Goal: Task Accomplishment & Management: Use online tool/utility

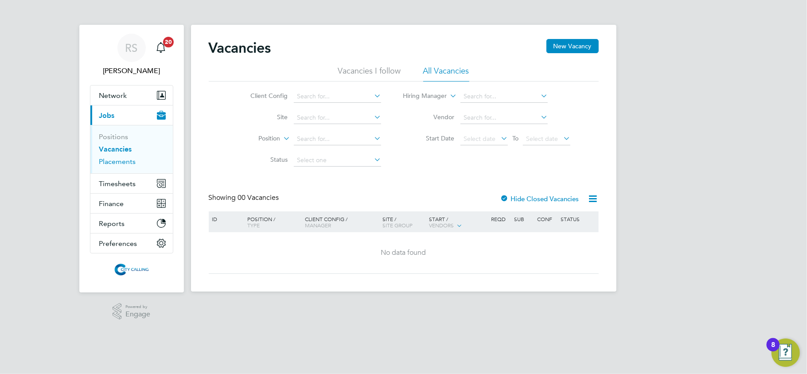
click at [130, 160] on link "Placements" at bounding box center [117, 161] width 37 height 8
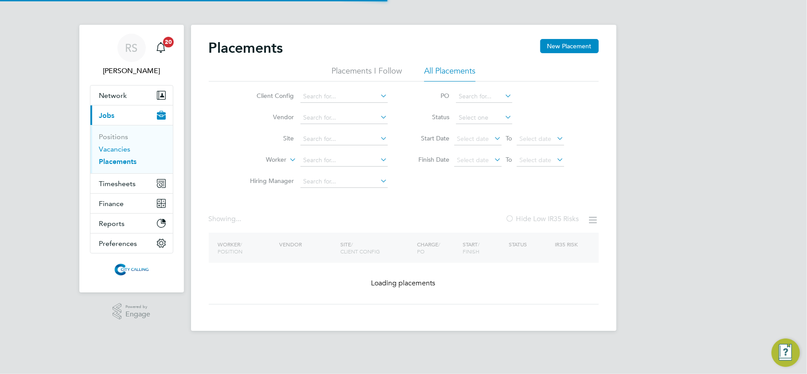
click at [121, 150] on link "Vacancies" at bounding box center [114, 149] width 31 height 8
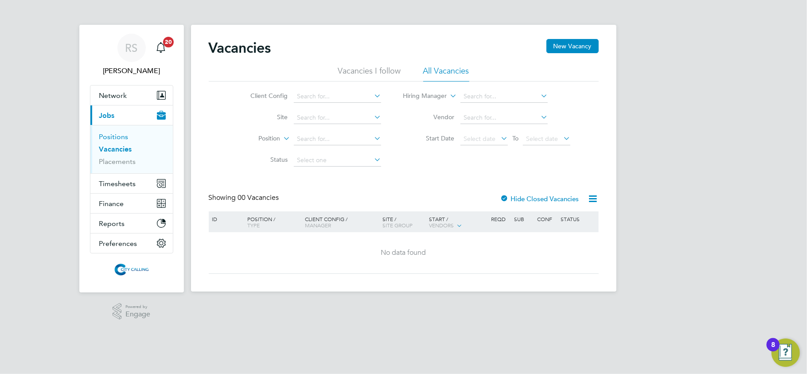
click at [112, 137] on link "Positions" at bounding box center [113, 136] width 29 height 8
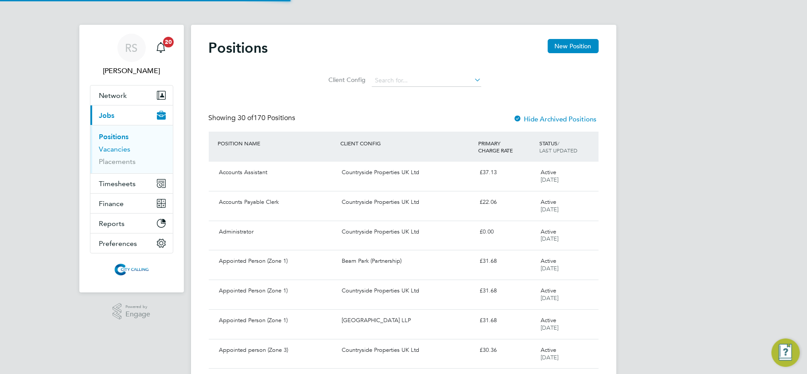
click at [111, 151] on link "Vacancies" at bounding box center [114, 149] width 31 height 8
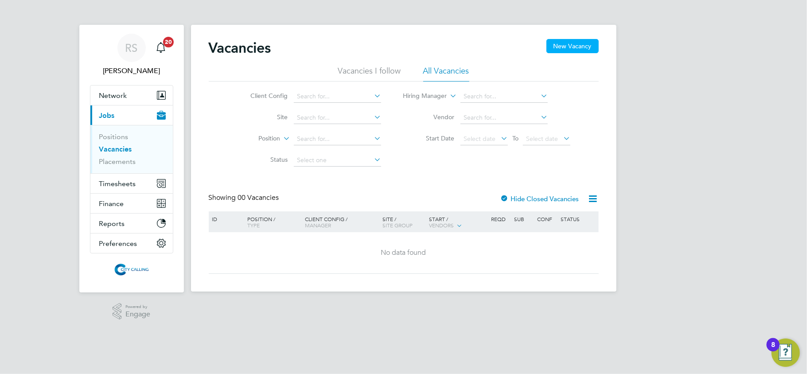
click at [564, 46] on button "New Vacancy" at bounding box center [572, 46] width 52 height 14
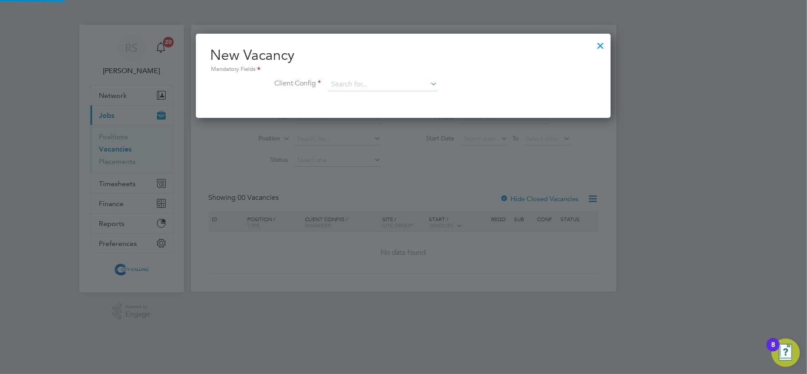
scroll to position [84, 415]
click at [360, 82] on input at bounding box center [382, 84] width 109 height 13
drag, startPoint x: 380, startPoint y: 80, endPoint x: 322, endPoint y: 81, distance: 58.5
click at [322, 81] on li "Client Config beam" at bounding box center [403, 89] width 386 height 22
click at [387, 85] on input "beam" at bounding box center [382, 84] width 109 height 13
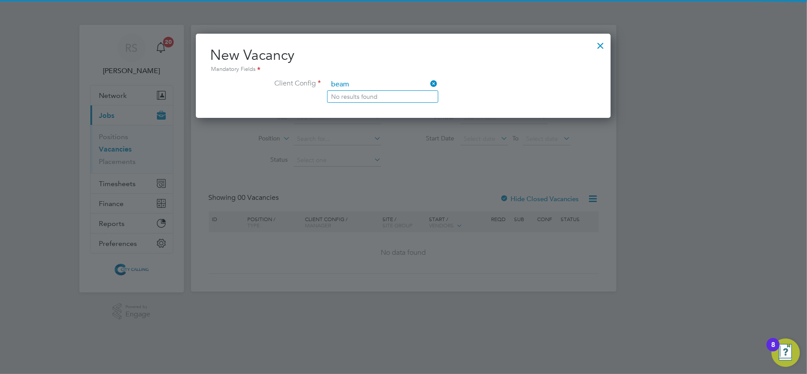
type input "beam"
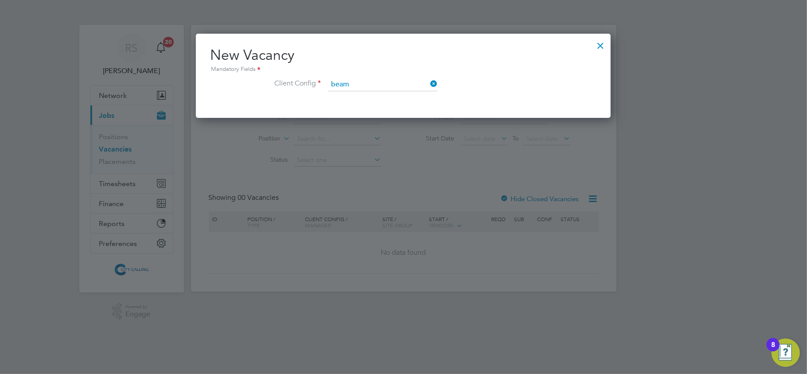
click at [428, 82] on icon at bounding box center [428, 84] width 0 height 12
click at [600, 43] on div at bounding box center [600, 43] width 16 height 16
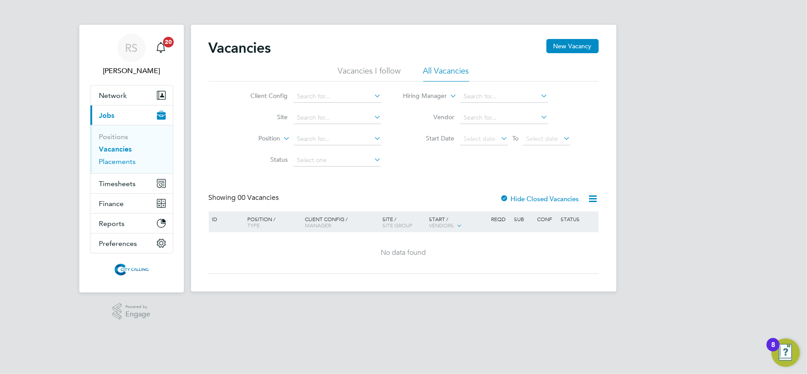
click at [110, 163] on link "Placements" at bounding box center [117, 161] width 37 height 8
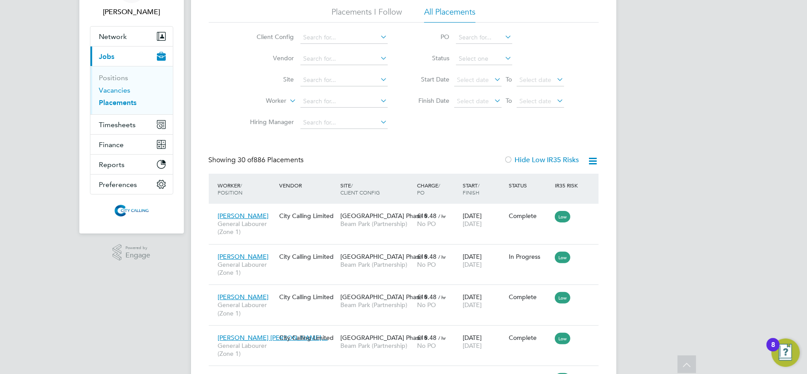
click at [101, 89] on link "Vacancies" at bounding box center [114, 90] width 31 height 8
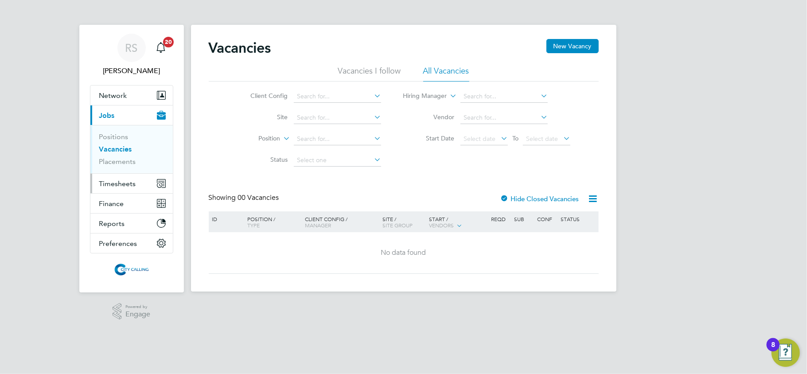
click at [125, 182] on span "Timesheets" at bounding box center [117, 183] width 37 height 8
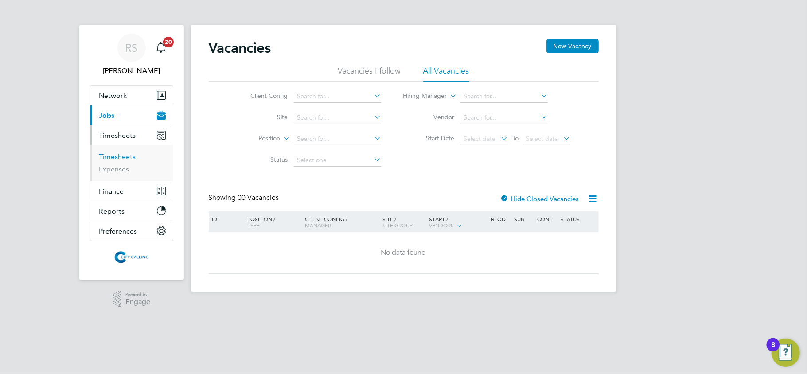
click at [119, 160] on link "Timesheets" at bounding box center [117, 156] width 37 height 8
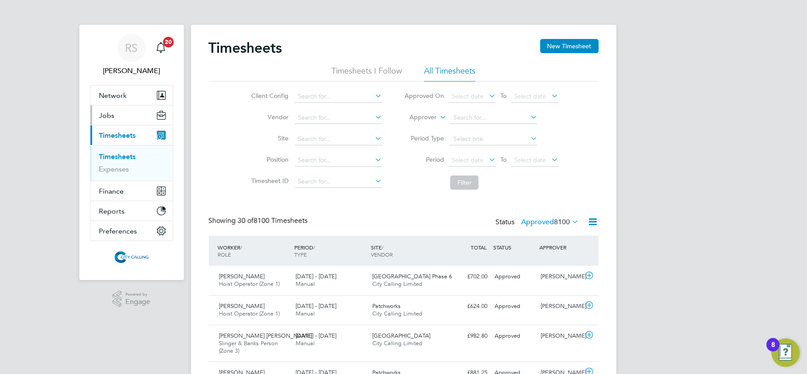
click at [95, 113] on button "Jobs" at bounding box center [131, 114] width 82 height 19
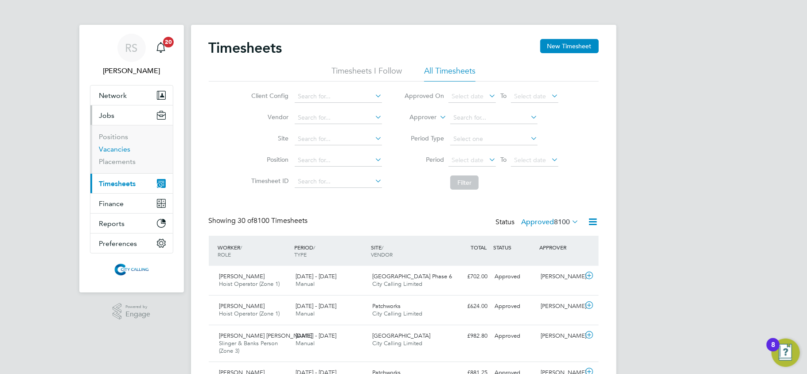
click at [123, 145] on link "Vacancies" at bounding box center [114, 149] width 31 height 8
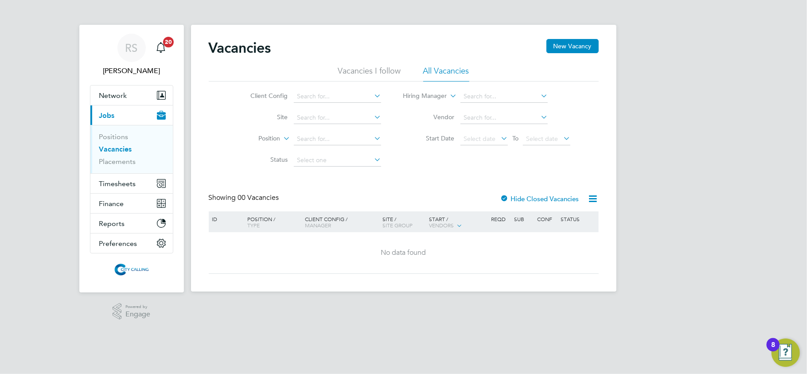
click at [22, 215] on div "[PERSON_NAME] Notifications 20 Applications: Network Team Members Businesses Si…" at bounding box center [403, 153] width 807 height 306
click at [112, 160] on link "Placements" at bounding box center [117, 161] width 37 height 8
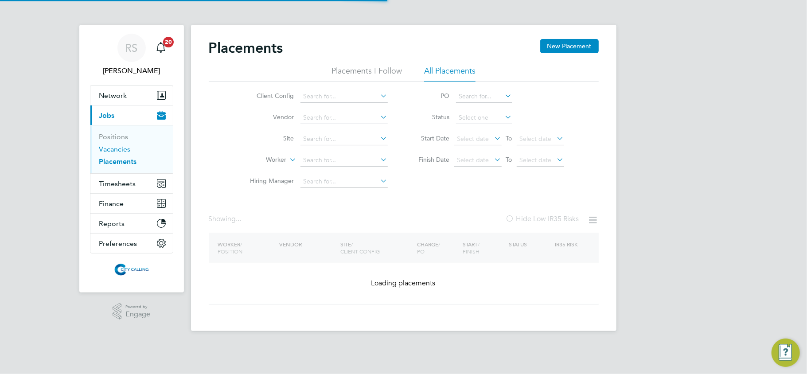
click at [112, 151] on link "Vacancies" at bounding box center [114, 149] width 31 height 8
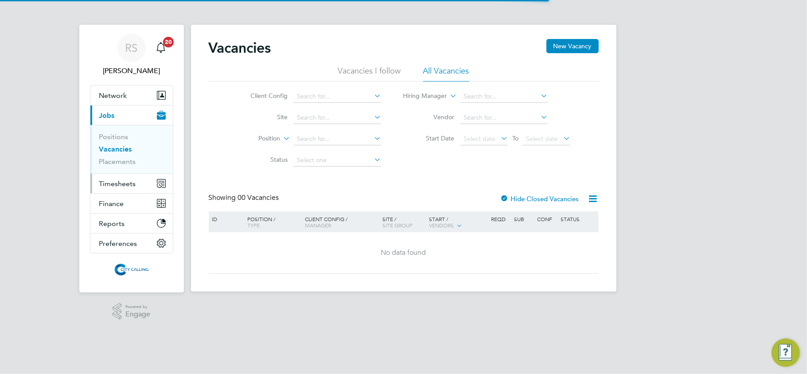
click at [114, 185] on span "Timesheets" at bounding box center [117, 183] width 37 height 8
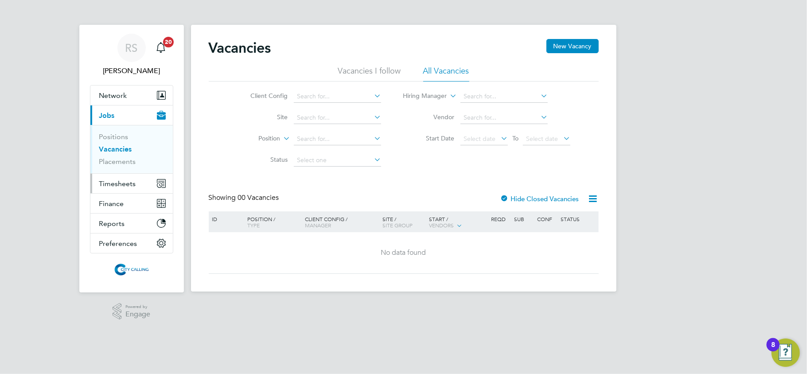
click at [127, 183] on span "Timesheets" at bounding box center [117, 183] width 37 height 8
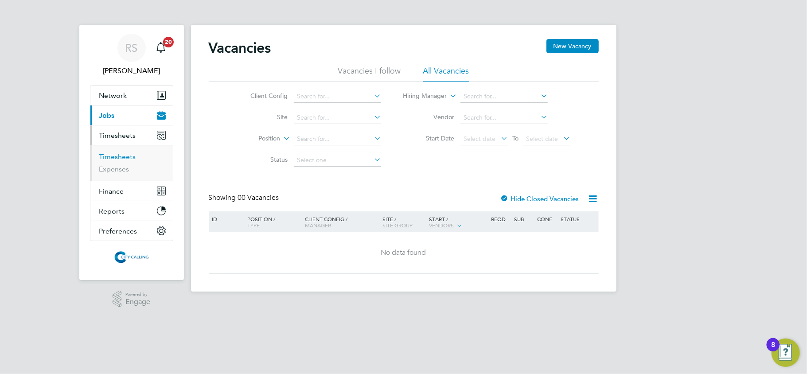
click at [109, 156] on link "Timesheets" at bounding box center [117, 156] width 37 height 8
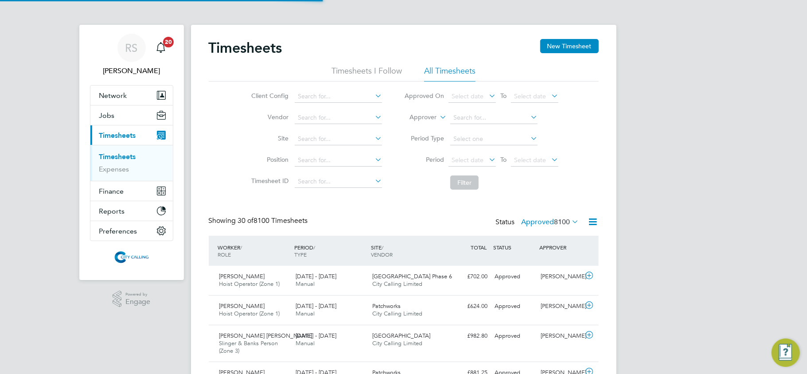
scroll to position [30, 77]
click at [591, 222] on icon at bounding box center [593, 221] width 11 height 11
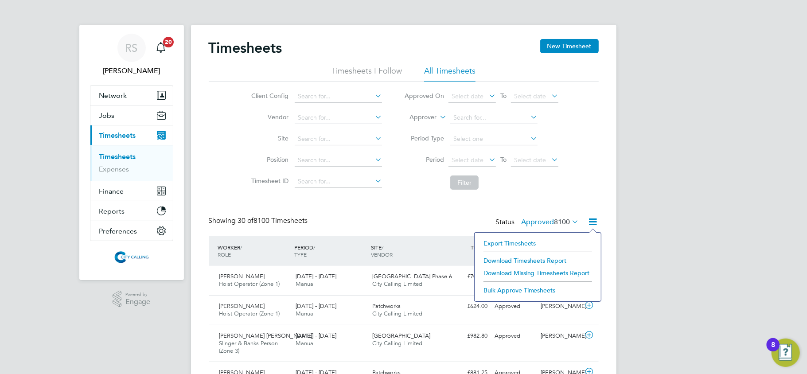
click at [531, 241] on li "Export Timesheets" at bounding box center [537, 243] width 117 height 12
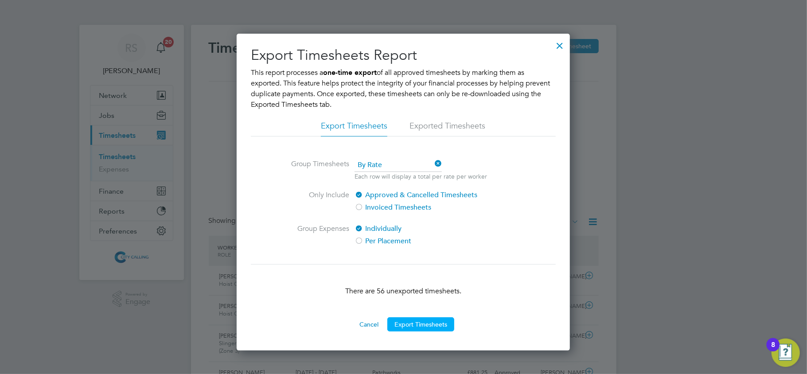
click at [411, 328] on button "Export Timesheets" at bounding box center [420, 324] width 67 height 14
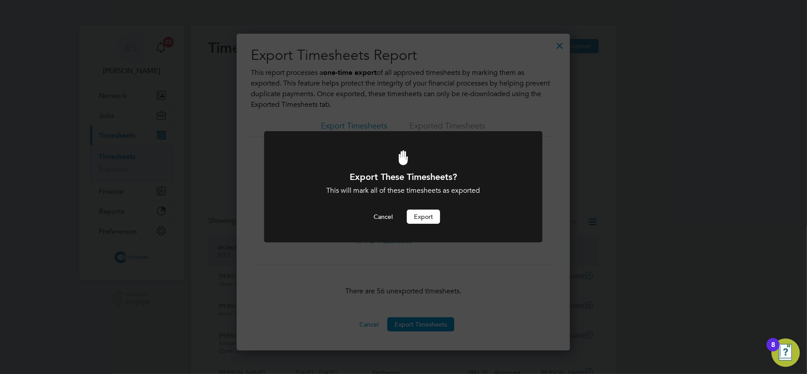
click at [422, 206] on div "Export These Timesheets? This will mark all of these timesheets as exported Can…" at bounding box center [403, 197] width 230 height 53
click at [418, 210] on button "Export" at bounding box center [423, 217] width 33 height 14
